Goal: Task Accomplishment & Management: Manage account settings

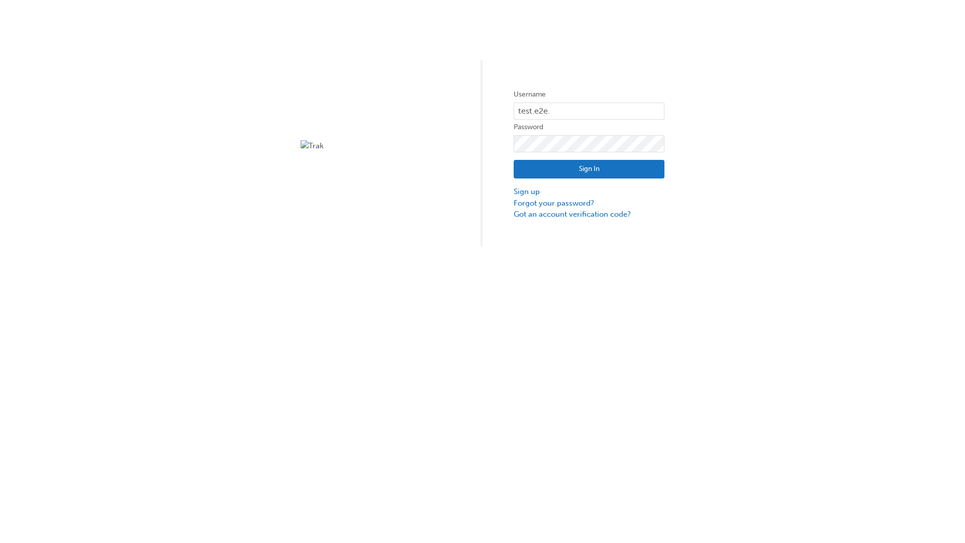
type input "test.e2e.user31"
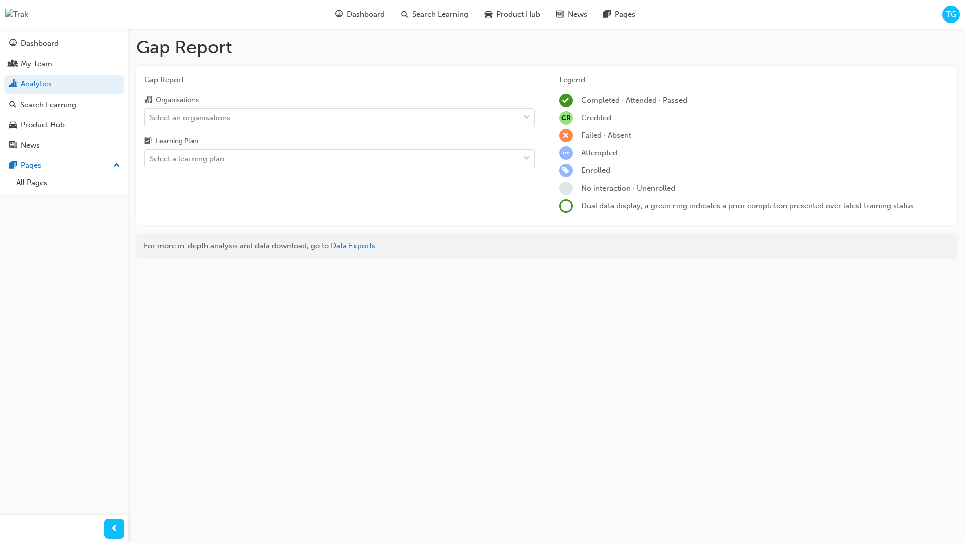
click at [151, 118] on input "Organisations Select an organisations" at bounding box center [150, 117] width 1 height 9
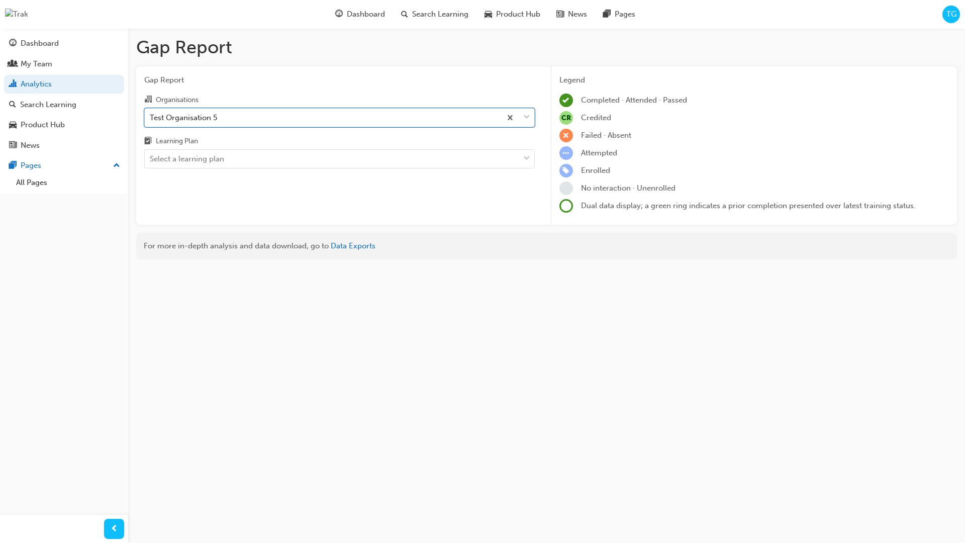
click at [151, 159] on input "Learning Plan Select a learning plan" at bounding box center [150, 158] width 1 height 9
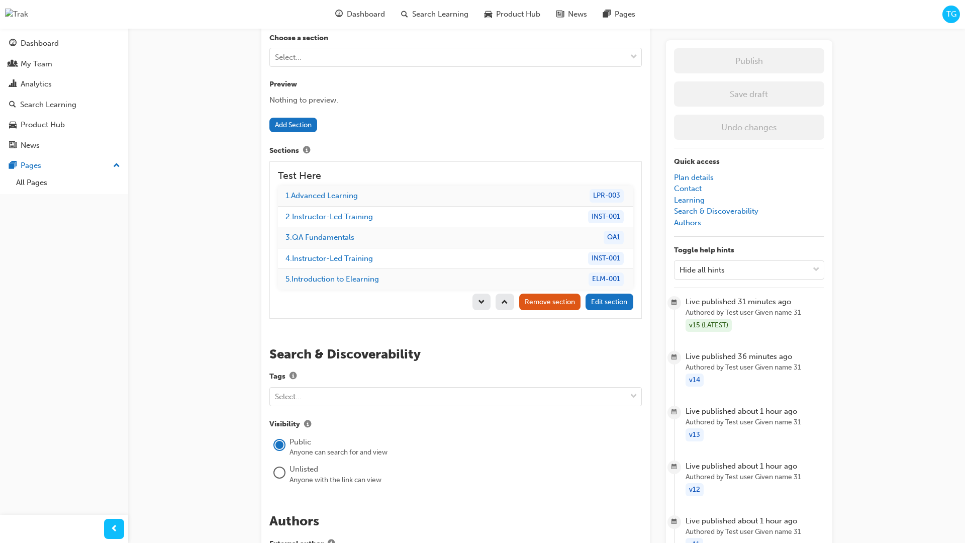
scroll to position [958, 0]
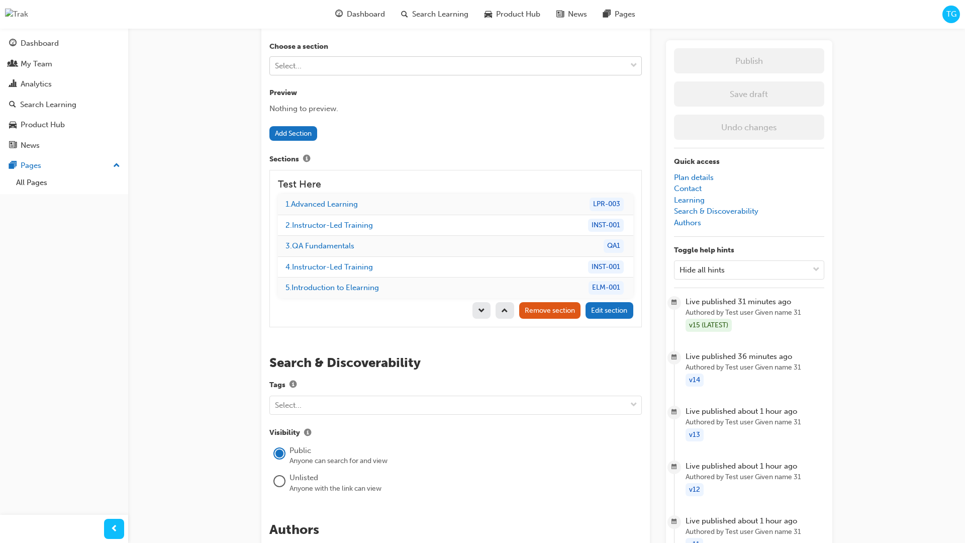
click at [332, 61] on div "Select..." at bounding box center [448, 66] width 356 height 18
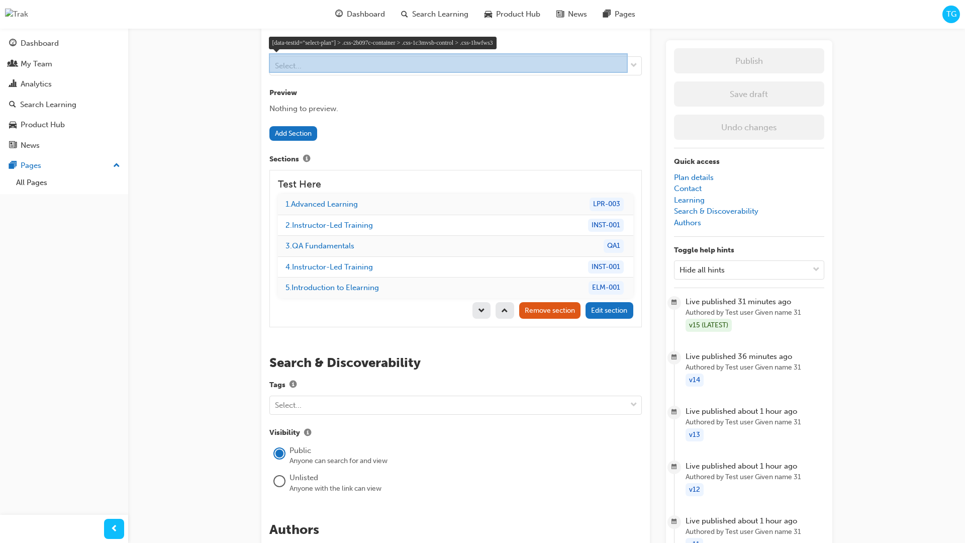
click at [345, 60] on div at bounding box center [448, 63] width 359 height 20
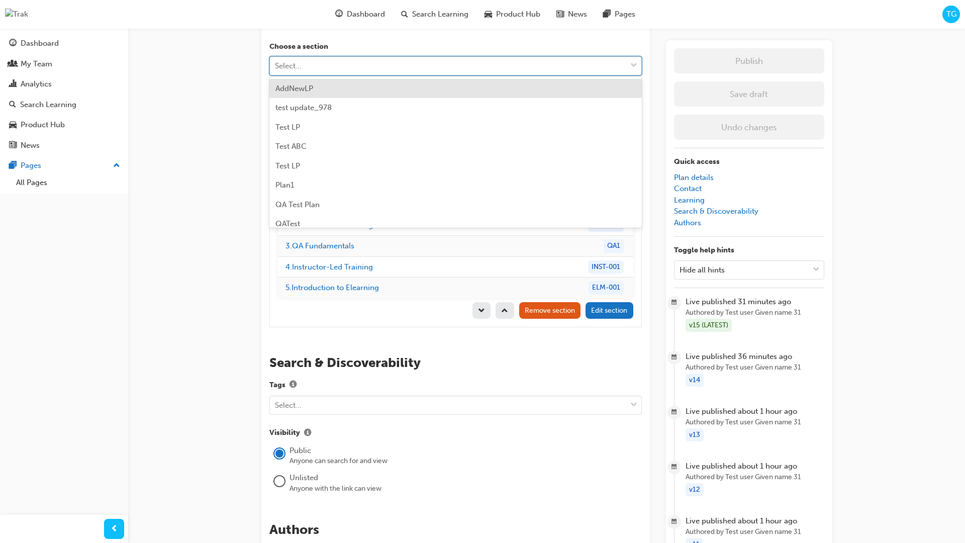
click at [316, 60] on div "Select..." at bounding box center [448, 66] width 356 height 18
click at [294, 64] on div "Select..." at bounding box center [288, 66] width 27 height 12
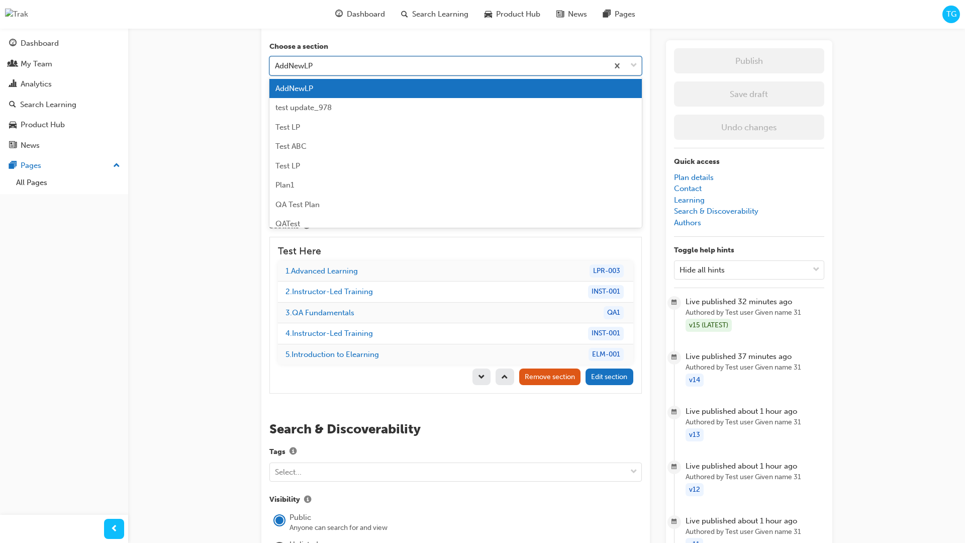
click at [333, 66] on div "AddNewLP" at bounding box center [439, 66] width 338 height 18
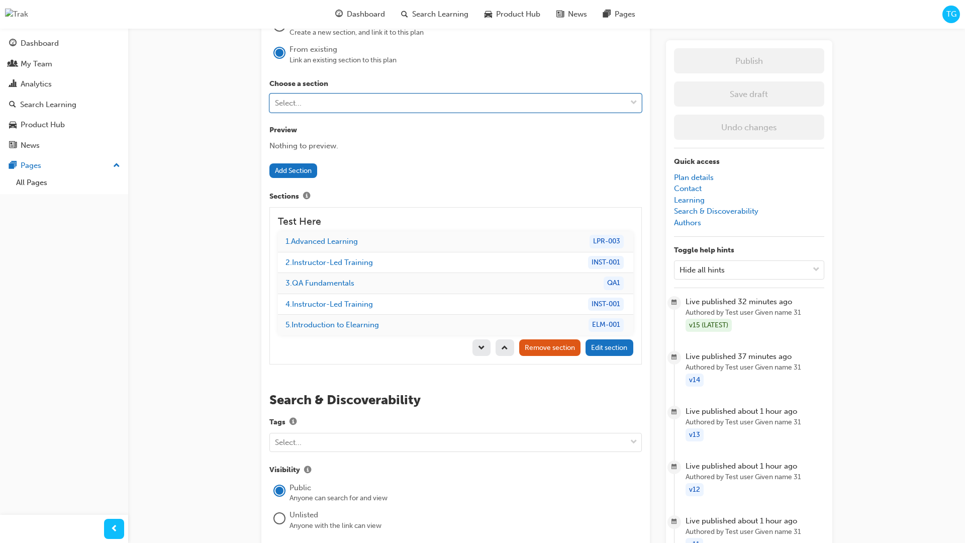
scroll to position [919, 0]
click at [388, 97] on div "Select..." at bounding box center [448, 105] width 356 height 18
